Goal: Task Accomplishment & Management: Use online tool/utility

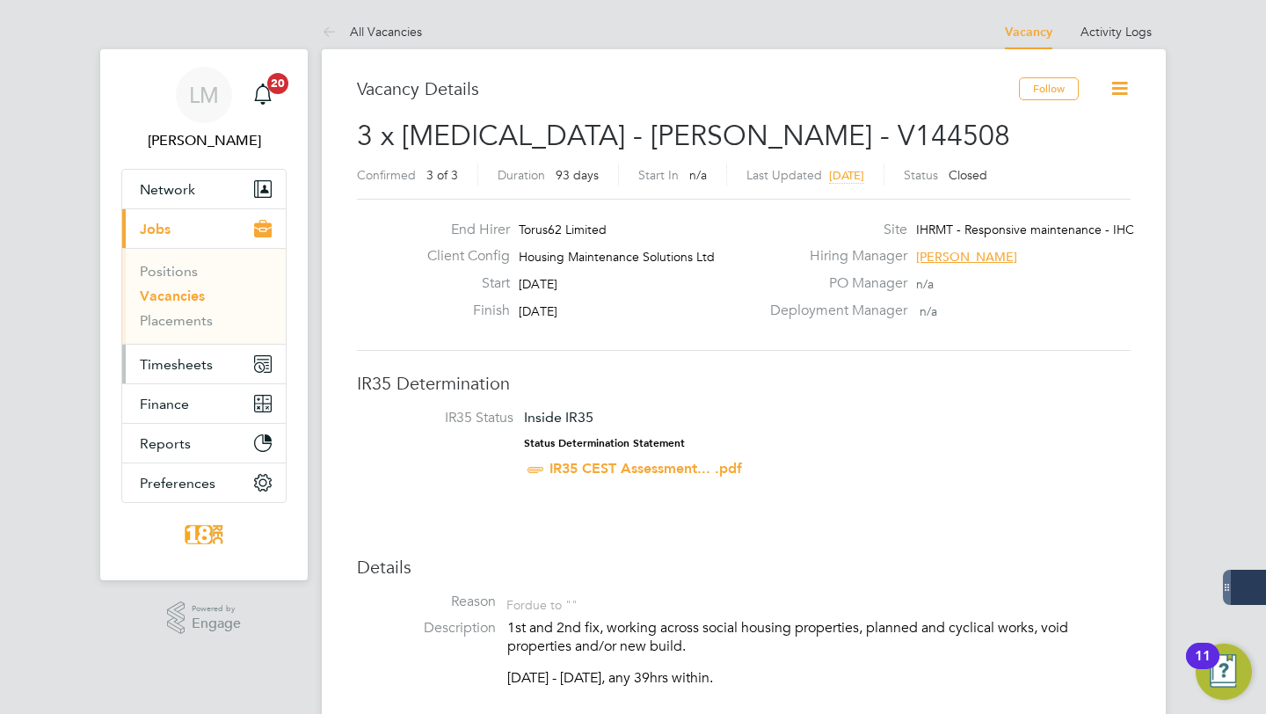
click at [202, 364] on span "Timesheets" at bounding box center [176, 364] width 73 height 17
click at [223, 355] on button "Timesheets" at bounding box center [204, 364] width 164 height 39
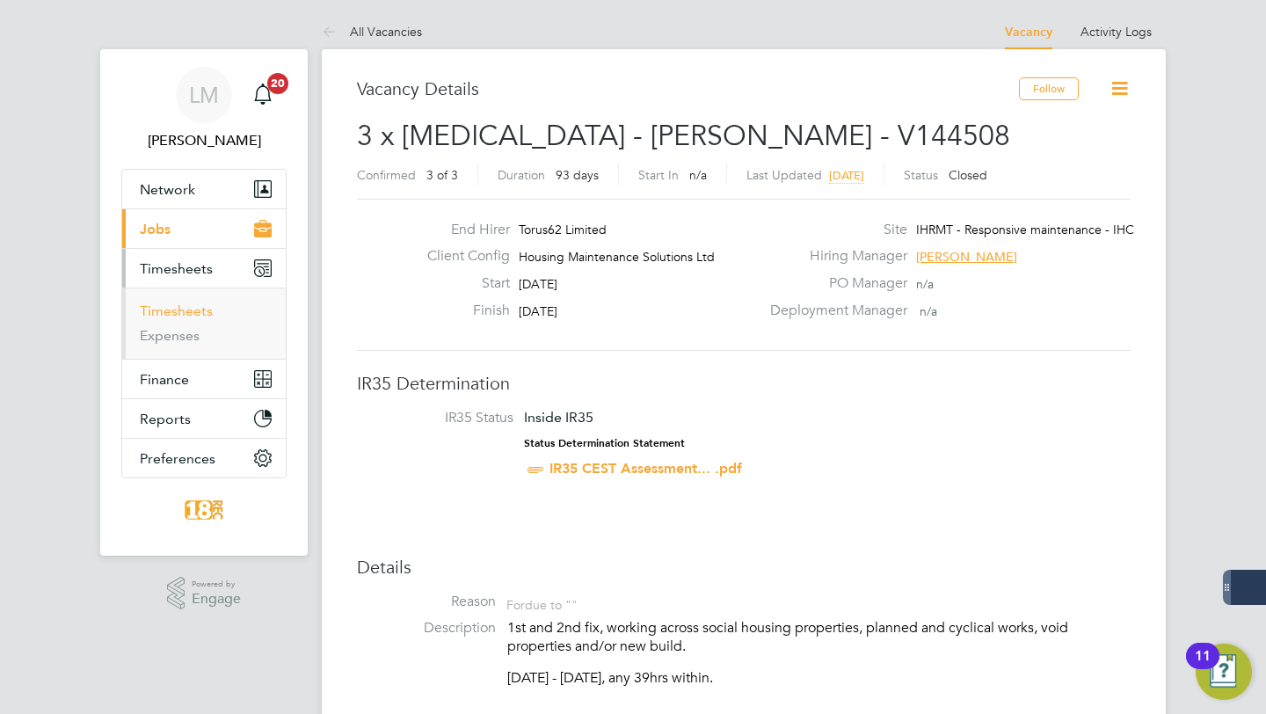
click at [196, 313] on link "Timesheets" at bounding box center [176, 310] width 73 height 17
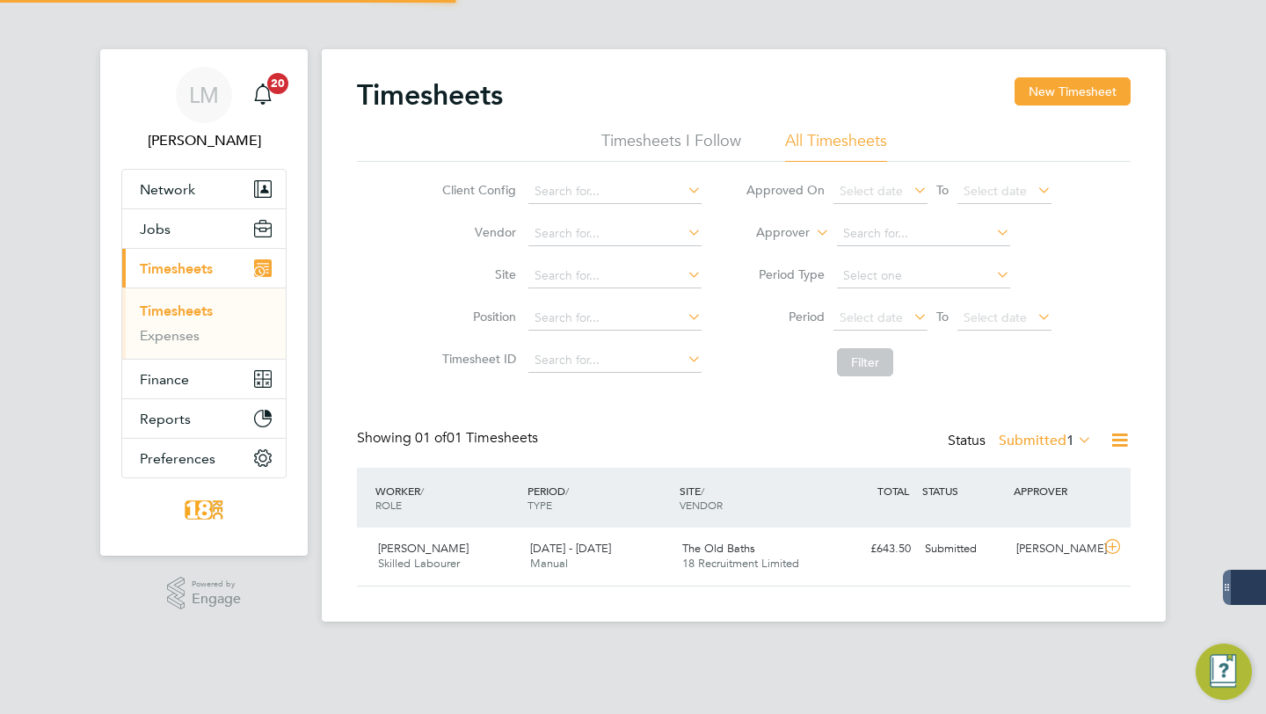
scroll to position [44, 152]
click at [176, 231] on button "Jobs" at bounding box center [204, 228] width 164 height 39
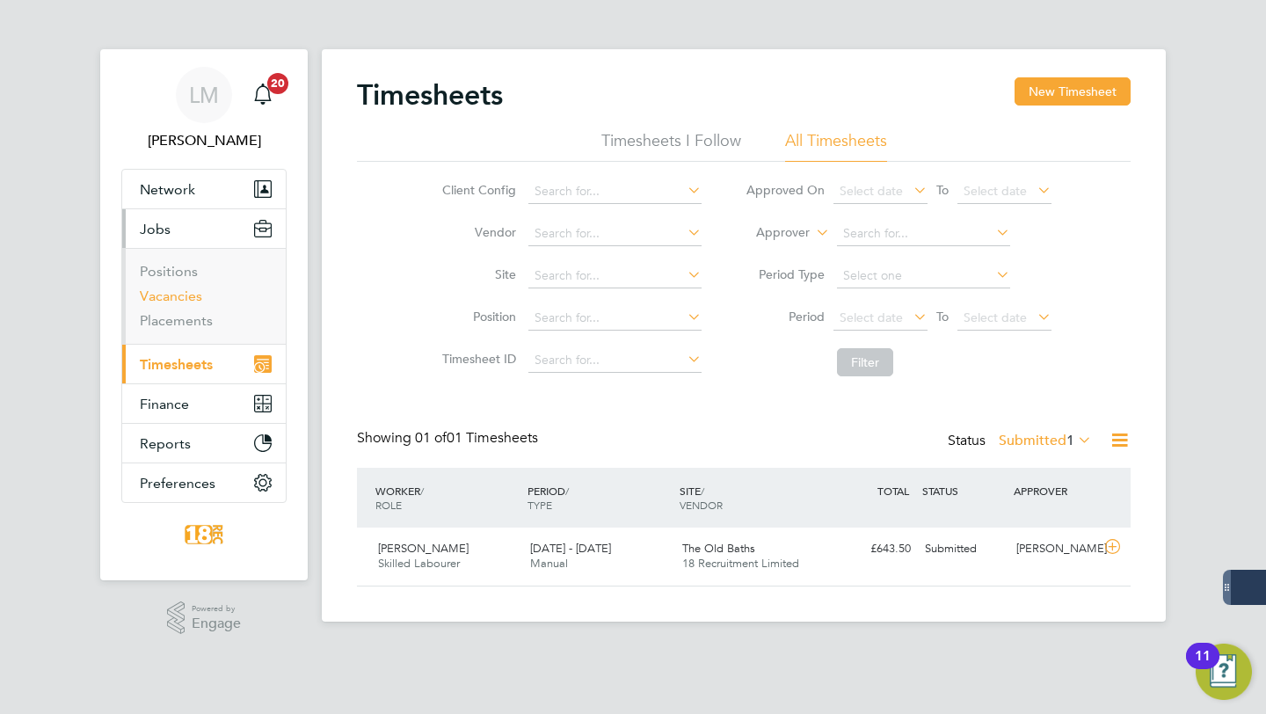
click at [173, 295] on link "Vacancies" at bounding box center [171, 295] width 62 height 17
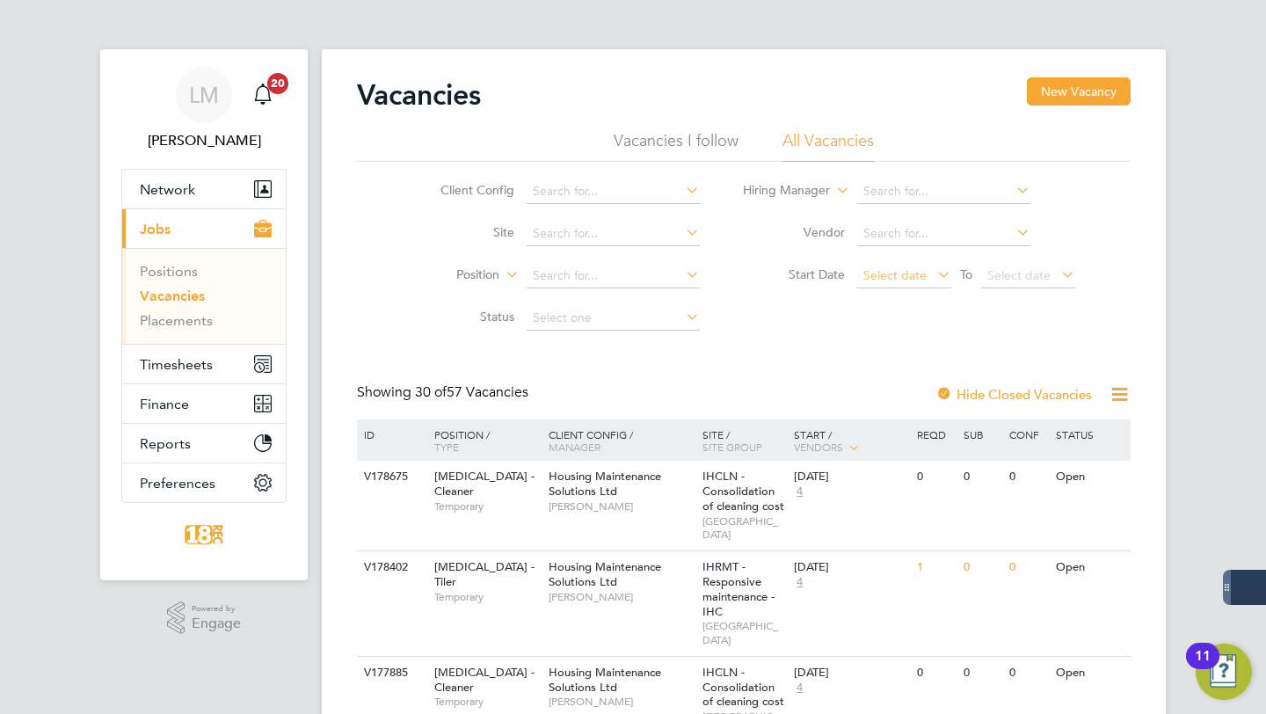
click at [927, 273] on span "Select date" at bounding box center [904, 277] width 94 height 24
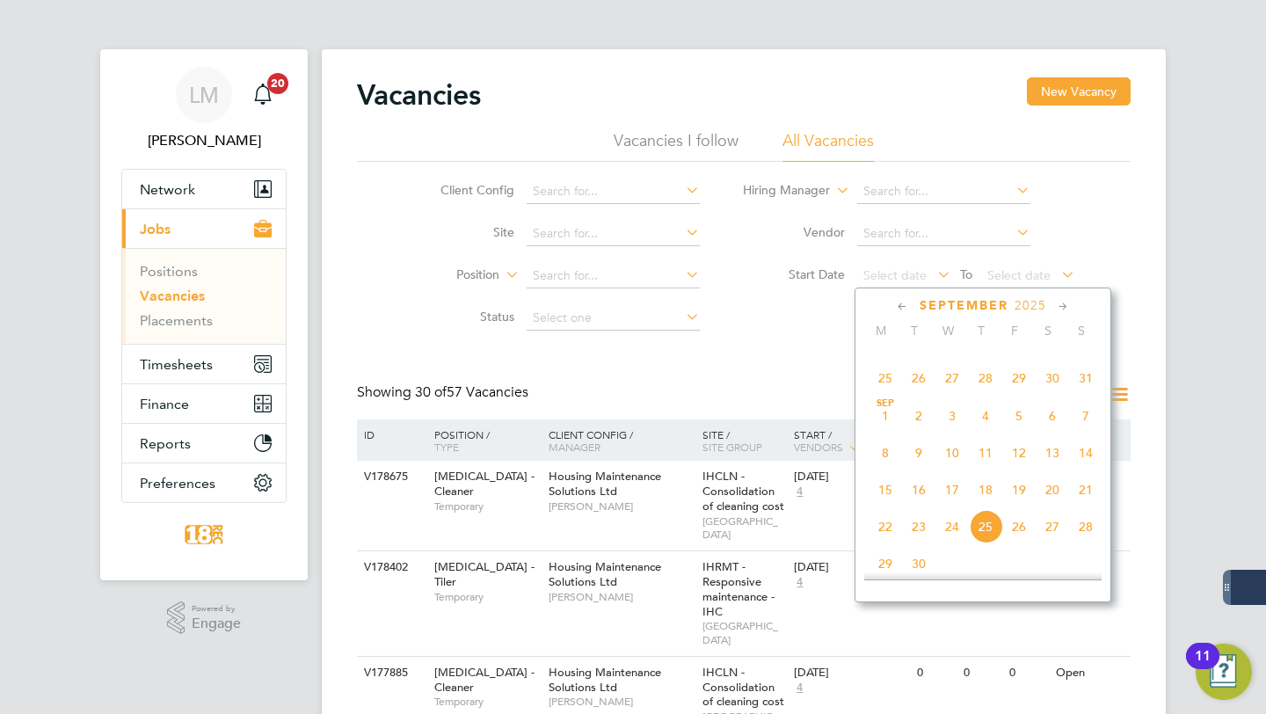
scroll to position [547, 0]
click at [885, 393] on span "25" at bounding box center [885, 379] width 33 height 33
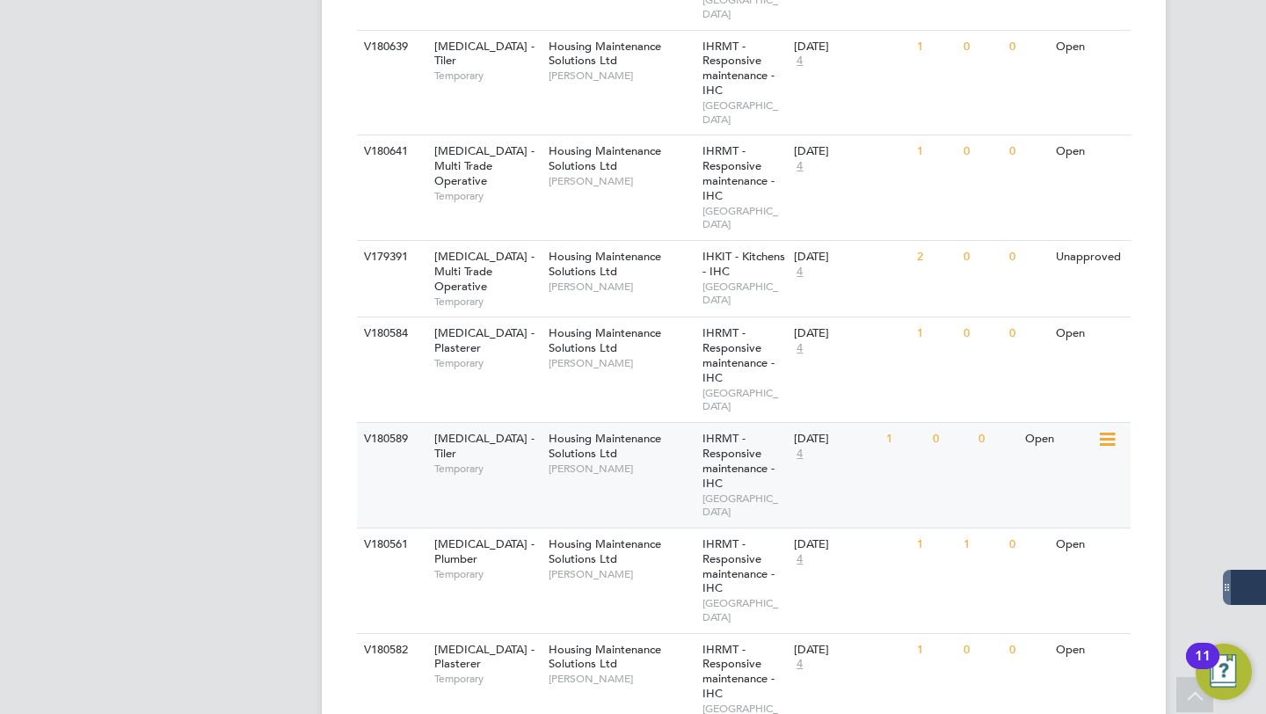
scroll to position [666, 0]
